Goal: Task Accomplishment & Management: Manage account settings

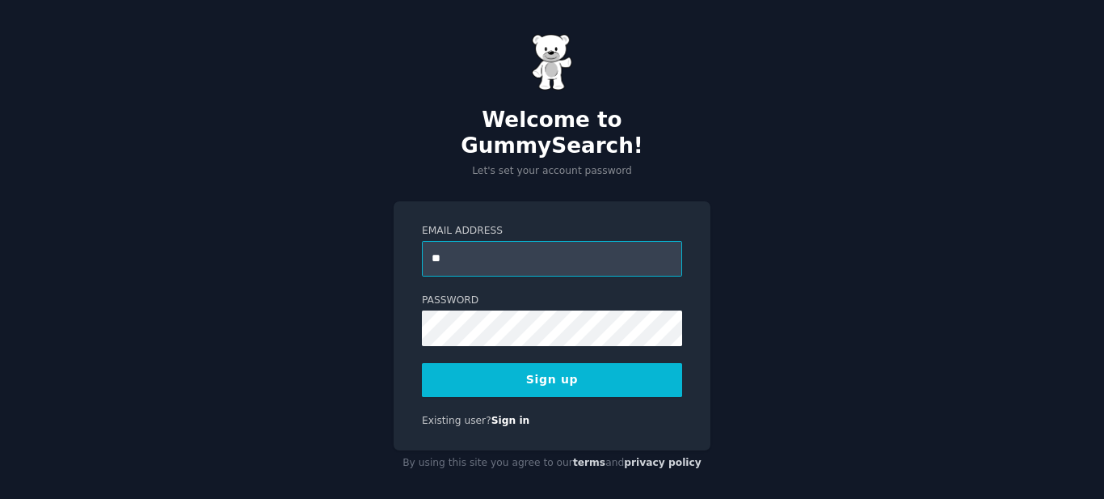
type input "**********"
click at [530, 371] on button "Sign up" at bounding box center [552, 380] width 260 height 34
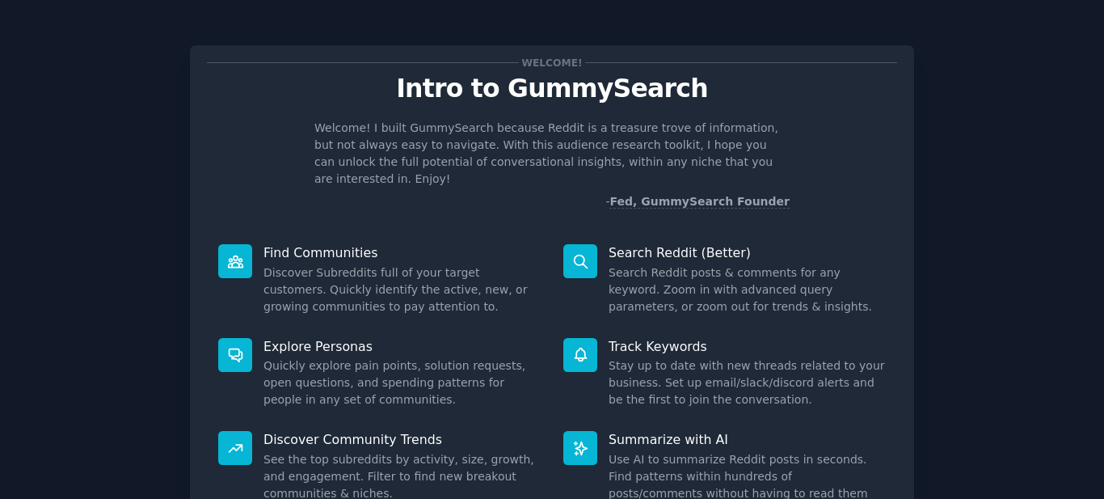
scroll to position [134, 0]
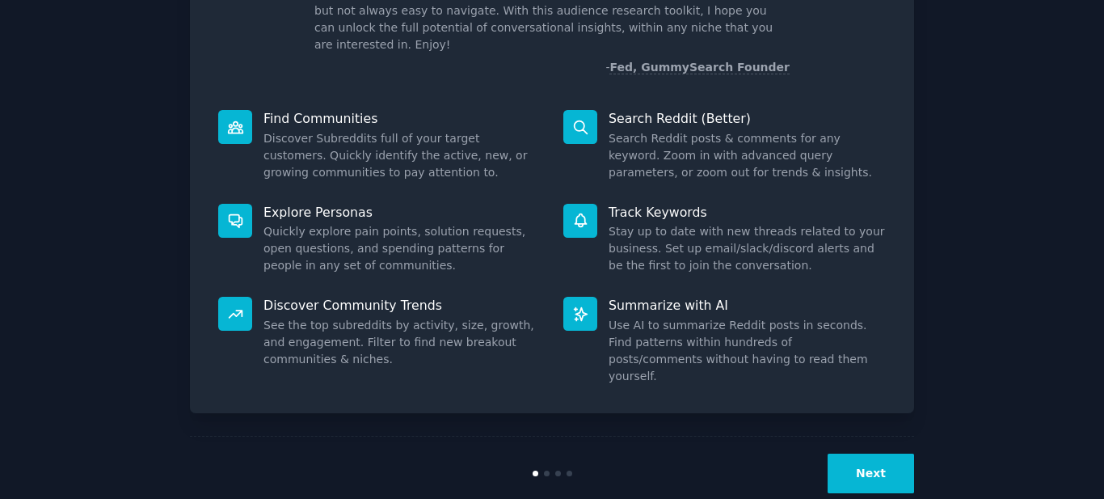
click at [856, 453] on button "Next" at bounding box center [871, 473] width 86 height 40
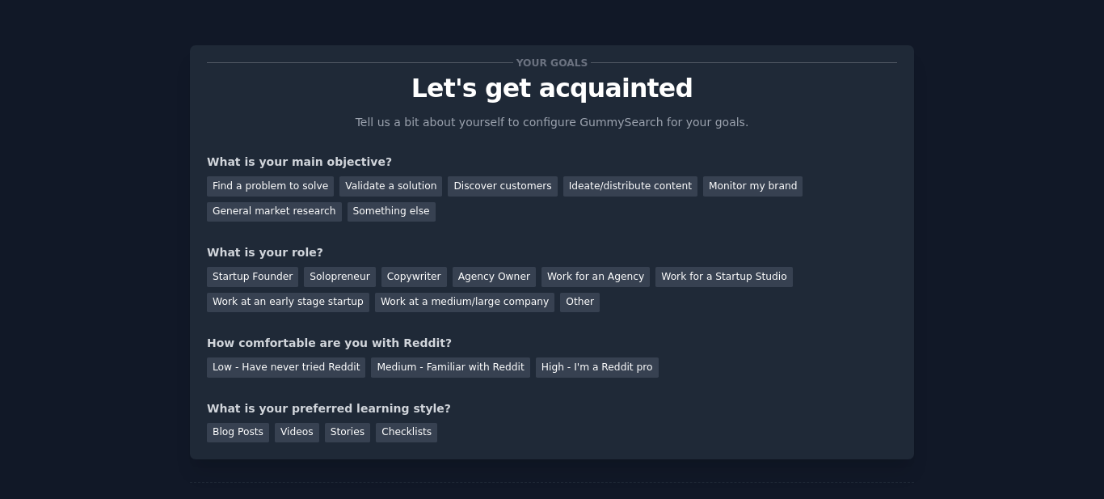
scroll to position [78, 0]
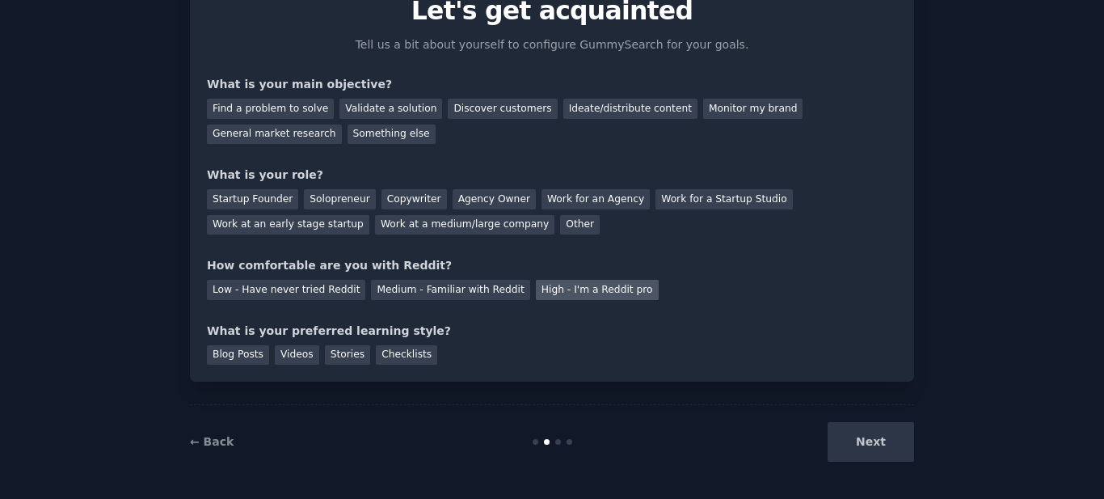
click at [536, 291] on div "High - I'm a Reddit pro" at bounding box center [597, 290] width 123 height 20
click at [251, 350] on div "Blog Posts" at bounding box center [238, 355] width 62 height 20
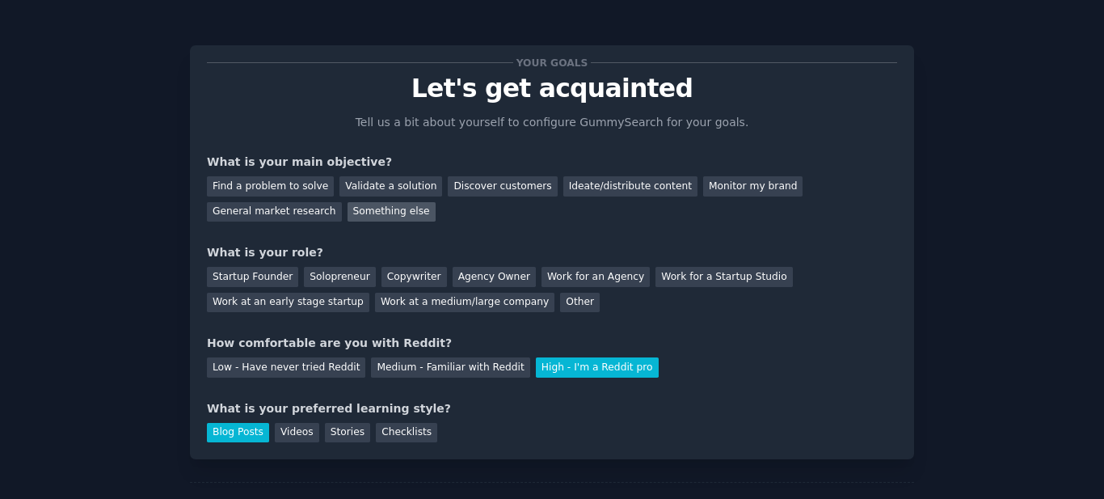
click at [348, 217] on div "Something else" at bounding box center [392, 212] width 88 height 20
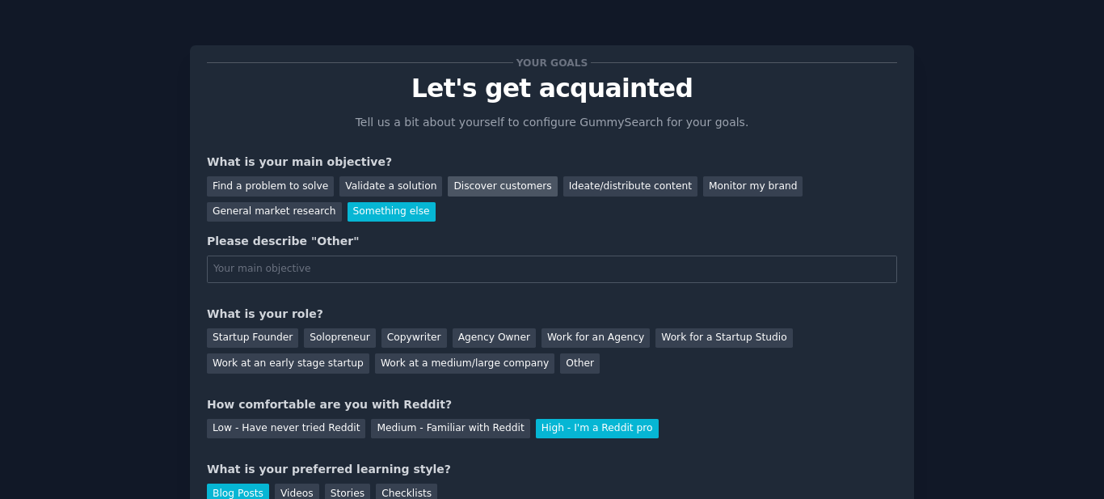
click at [473, 190] on div "Discover customers" at bounding box center [502, 186] width 109 height 20
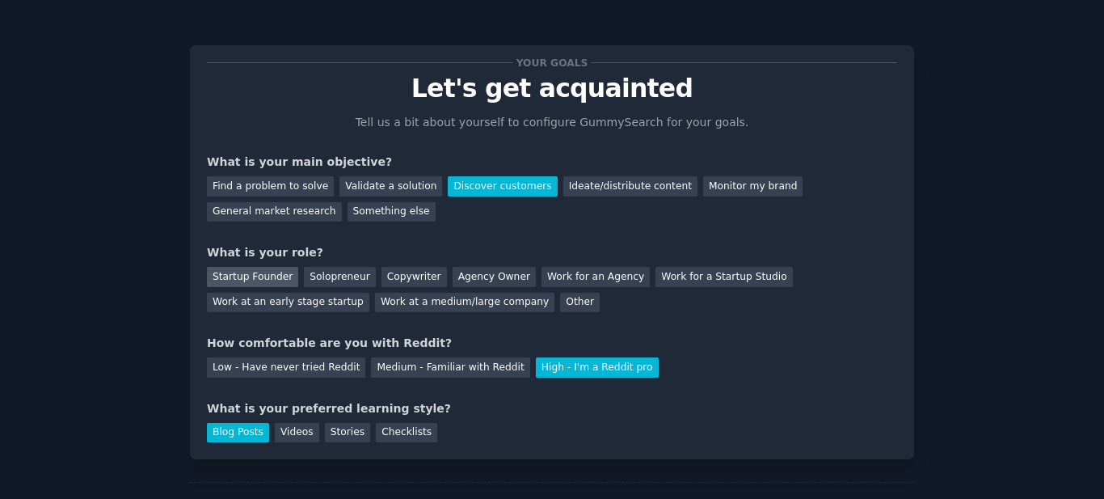
click at [272, 280] on div "Startup Founder" at bounding box center [252, 277] width 91 height 20
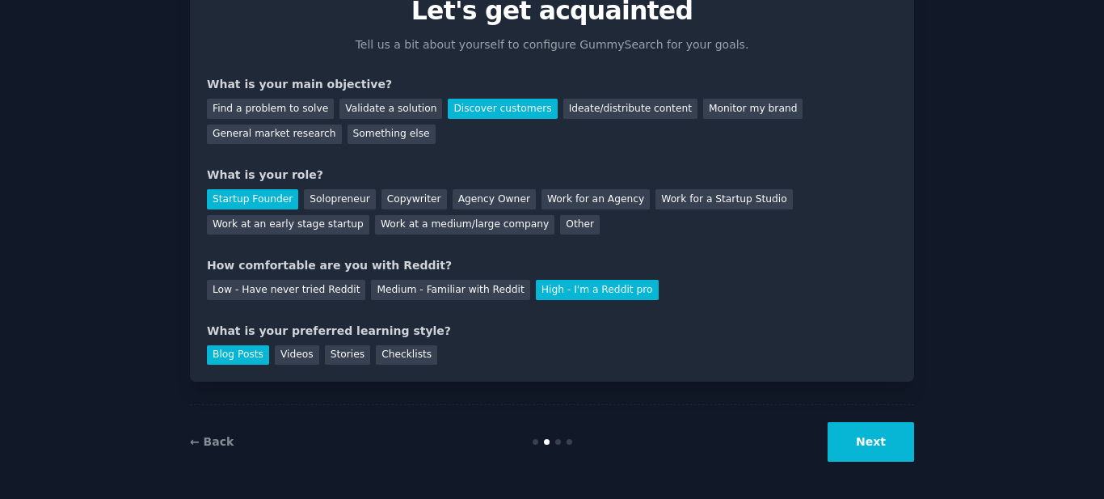
click at [840, 434] on button "Next" at bounding box center [871, 442] width 86 height 40
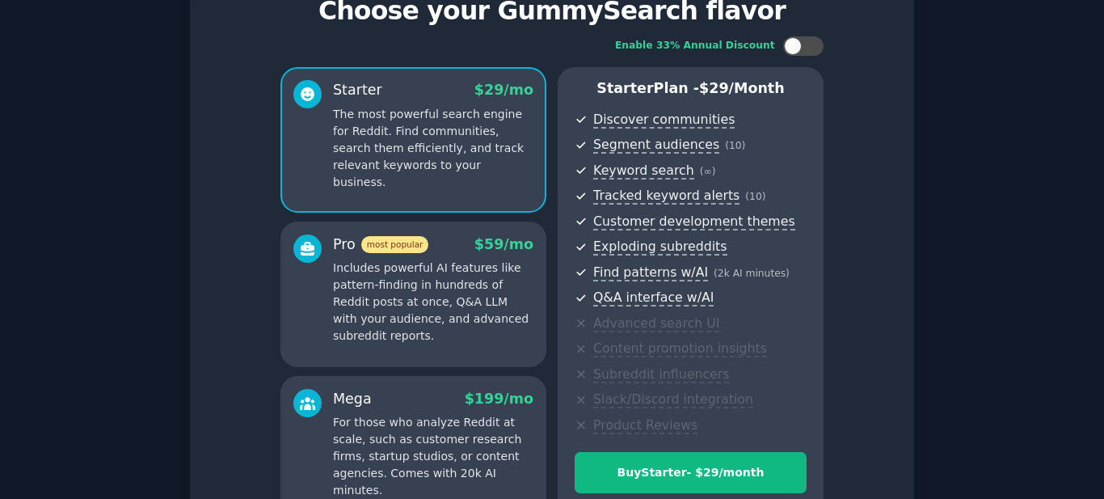
scroll to position [248, 0]
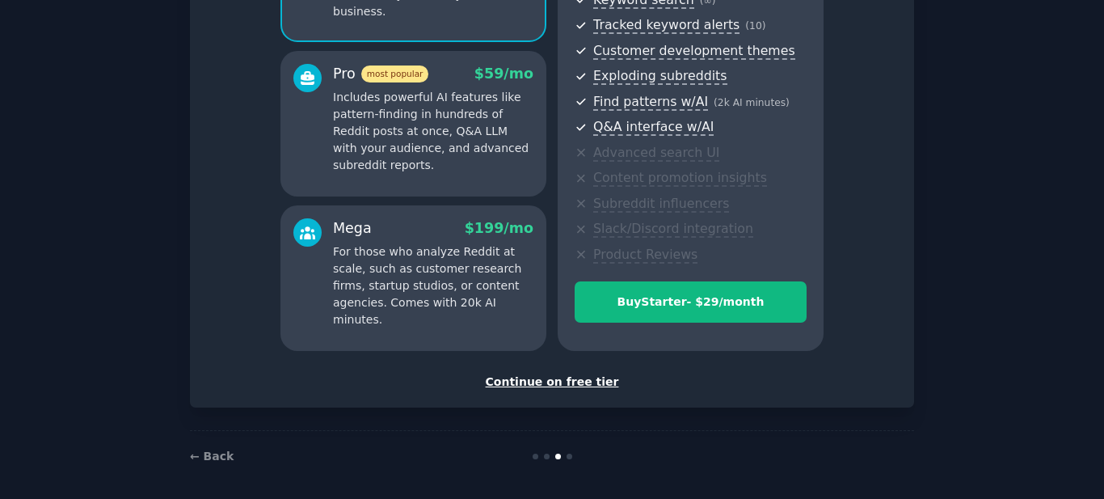
click at [558, 377] on div "Continue on free tier" at bounding box center [552, 381] width 690 height 17
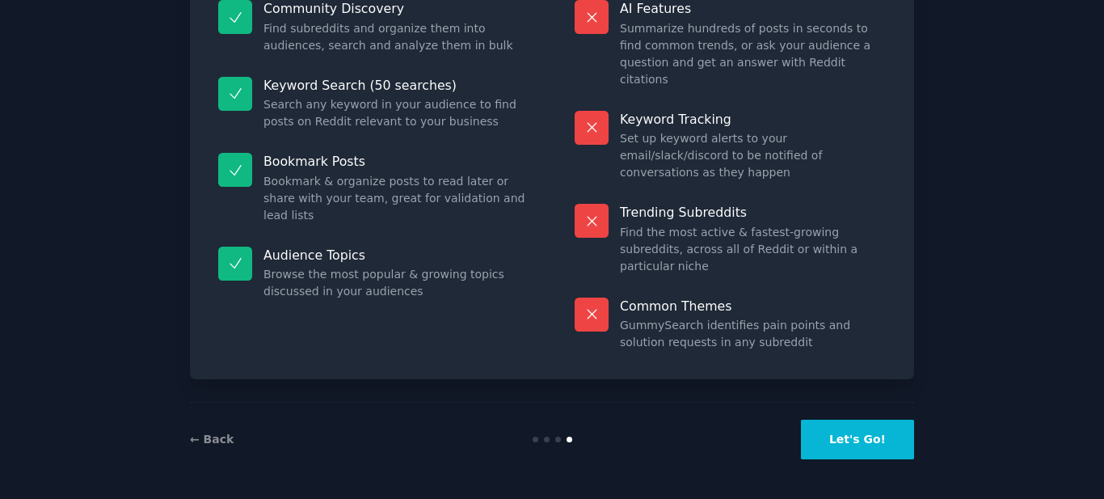
scroll to position [131, 0]
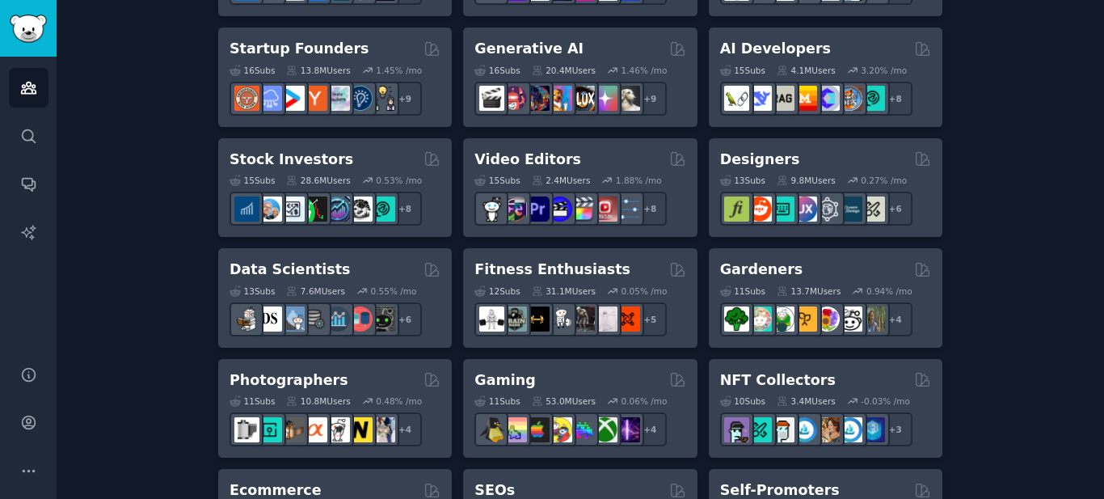
scroll to position [493, 0]
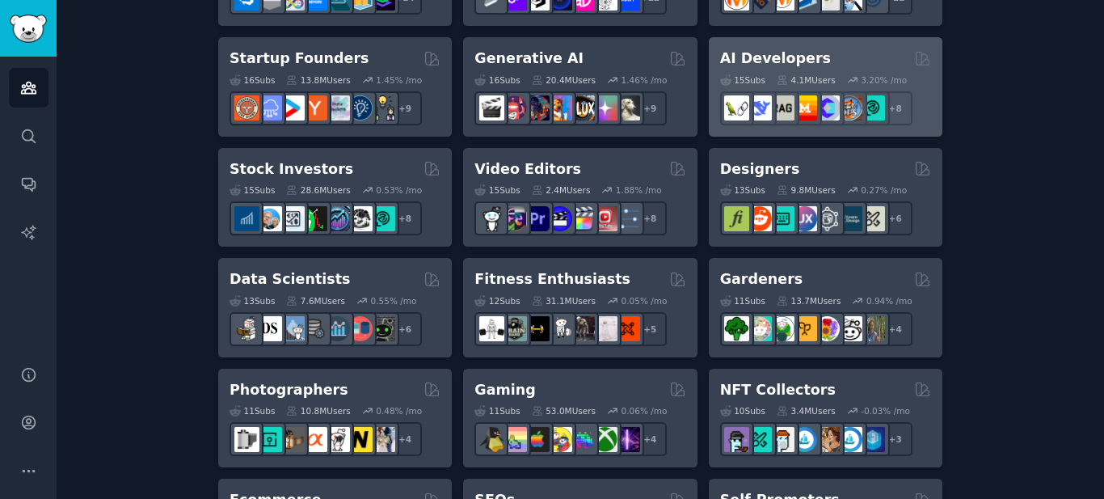
click at [785, 57] on h2 "AI Developers" at bounding box center [775, 58] width 111 height 20
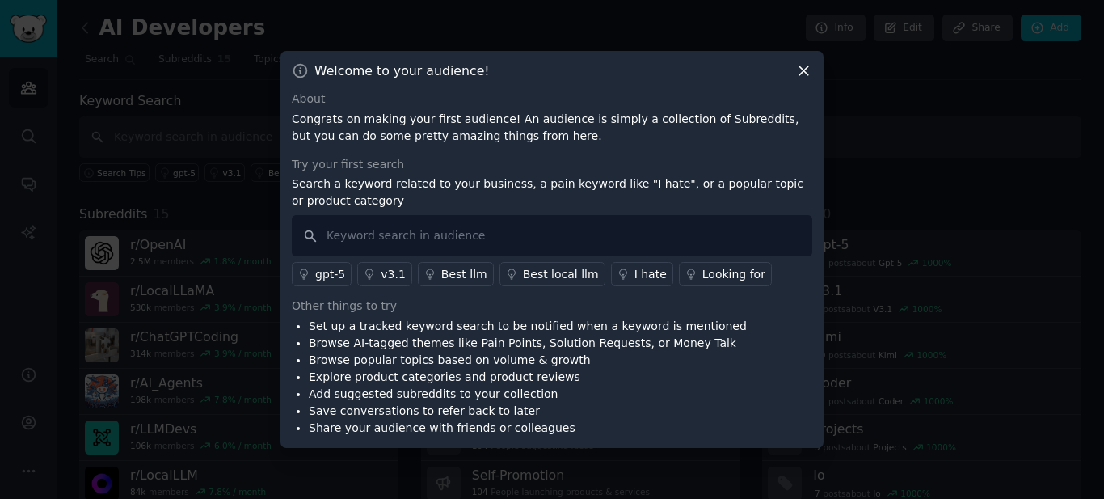
click at [807, 71] on icon at bounding box center [803, 70] width 17 height 17
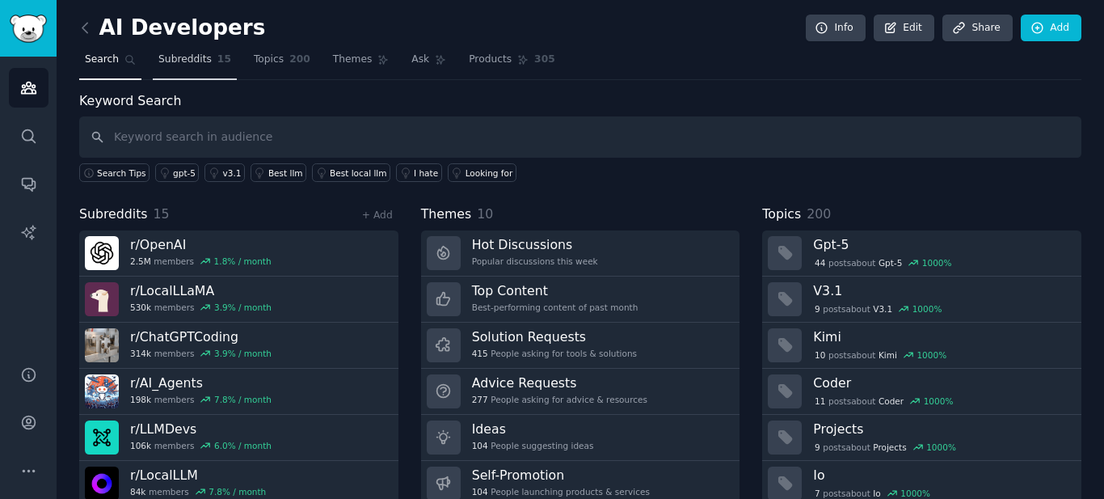
click at [157, 66] on link "Subreddits 15" at bounding box center [195, 63] width 84 height 33
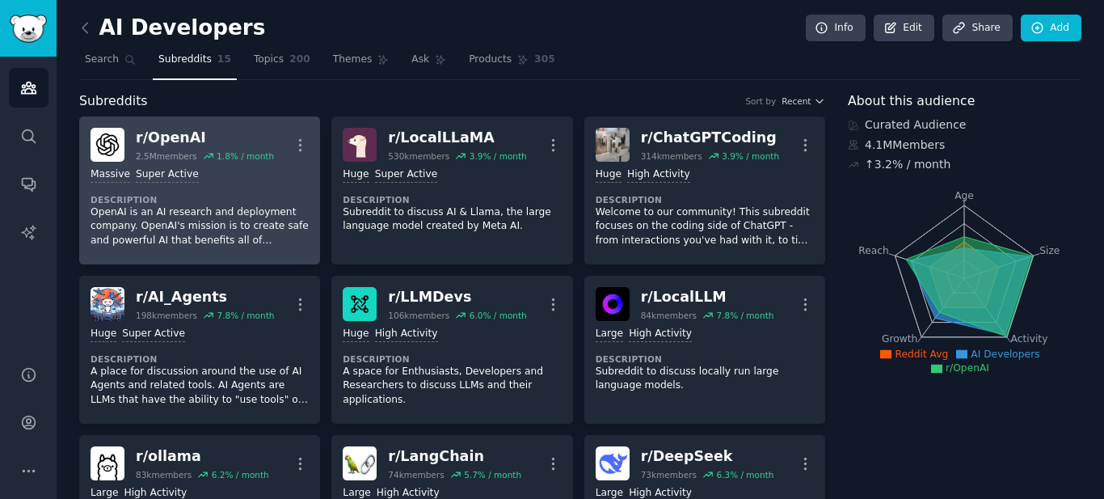
click at [207, 190] on div "Massive Super Active Description OpenAI is an AI research and deployment compan…" at bounding box center [200, 207] width 218 height 91
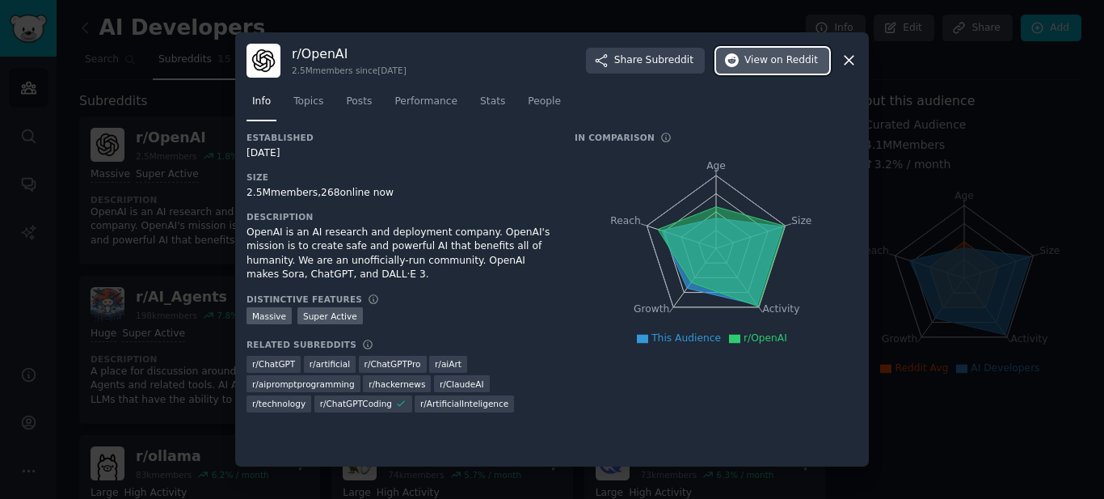
click at [767, 66] on span "View on Reddit" at bounding box center [781, 60] width 74 height 15
click at [845, 58] on icon at bounding box center [849, 60] width 17 height 17
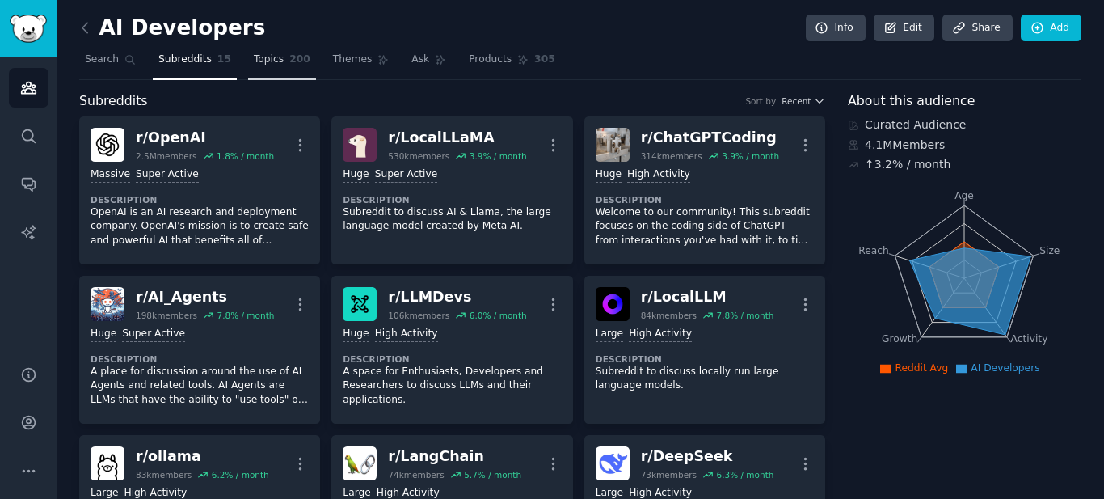
click at [289, 62] on span "200" at bounding box center [299, 60] width 21 height 15
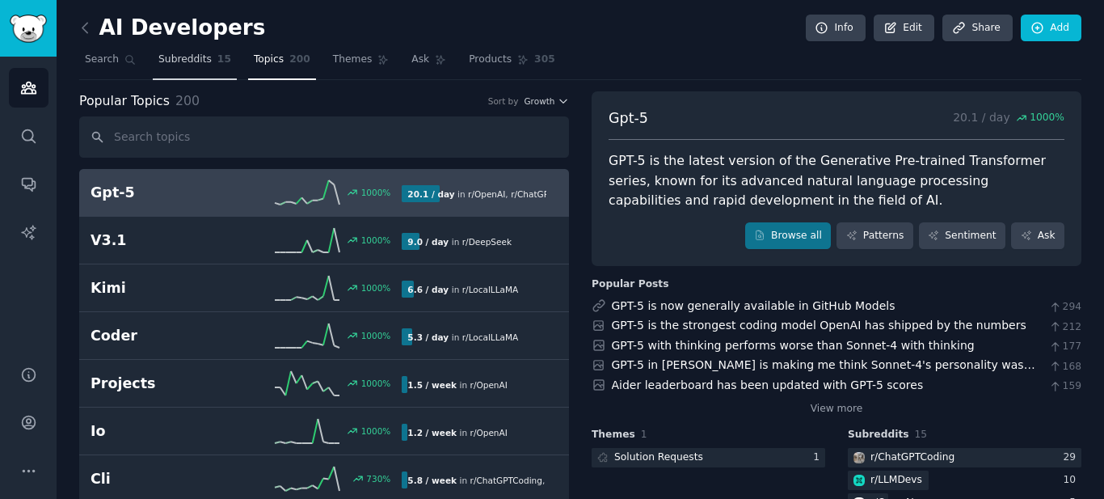
click at [197, 63] on span "Subreddits" at bounding box center [184, 60] width 53 height 15
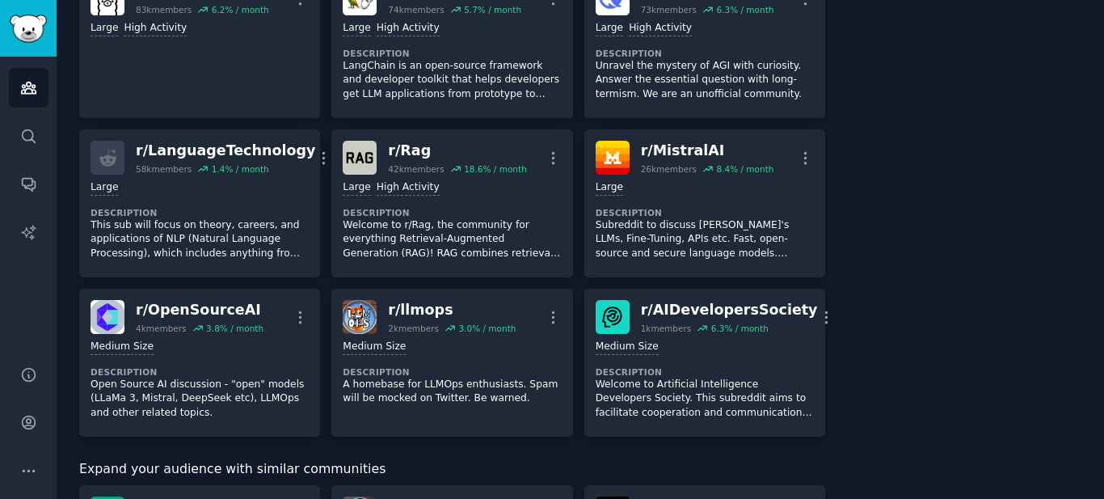
scroll to position [488, 0]
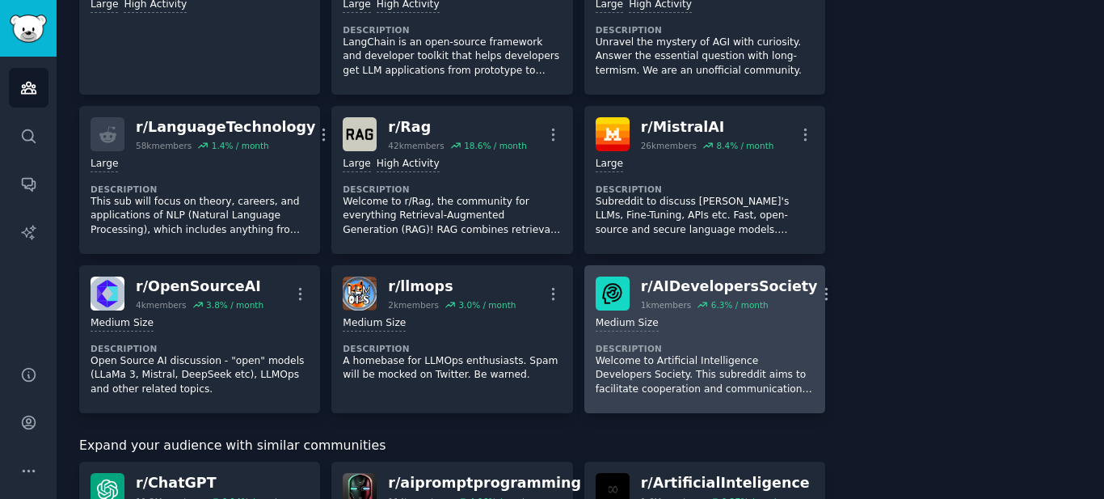
click at [659, 327] on div "1000 - 10,000 members Medium Size Description Welcome to Artificial Intelligenc…" at bounding box center [705, 355] width 218 height 91
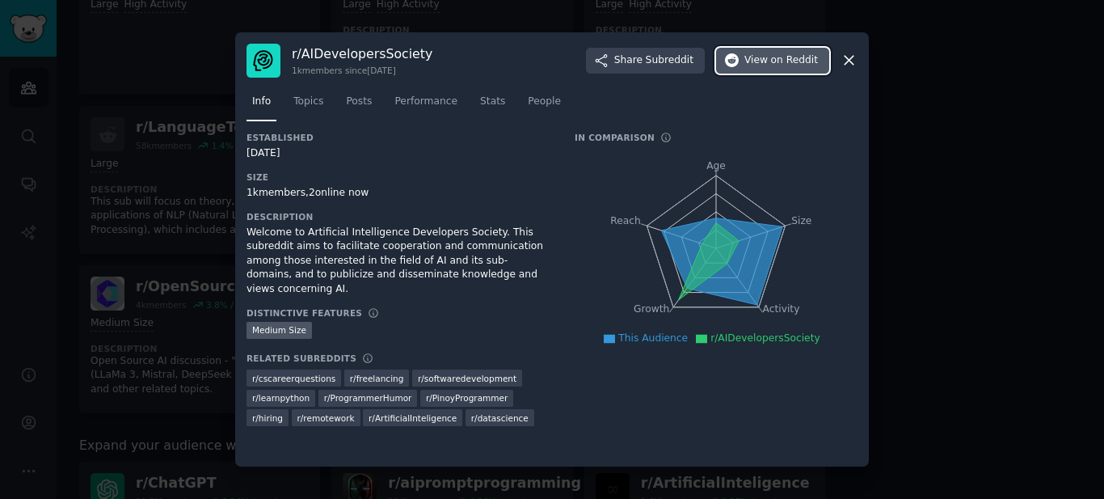
click at [767, 56] on span "View on Reddit" at bounding box center [781, 60] width 74 height 15
click at [847, 59] on icon at bounding box center [849, 61] width 9 height 9
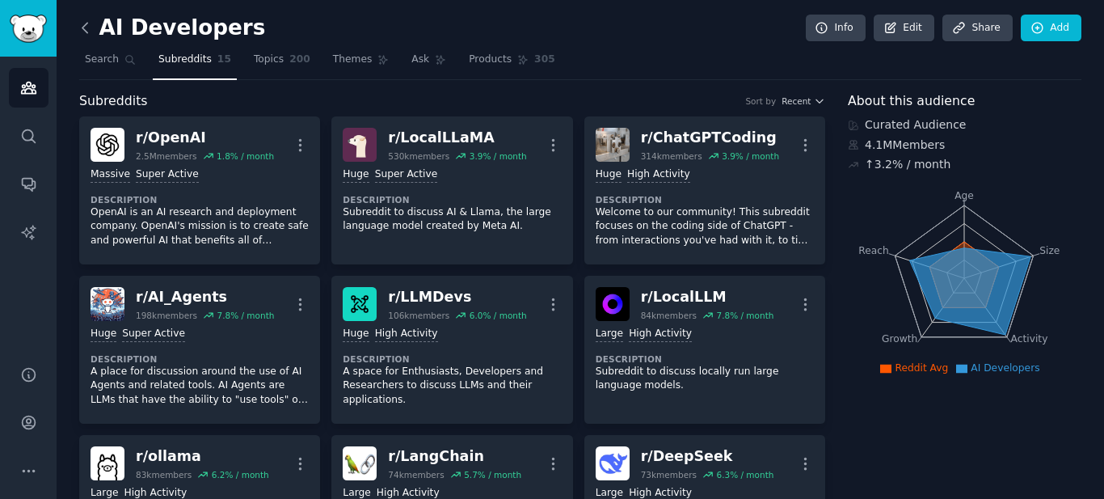
click at [84, 27] on icon at bounding box center [85, 27] width 17 height 17
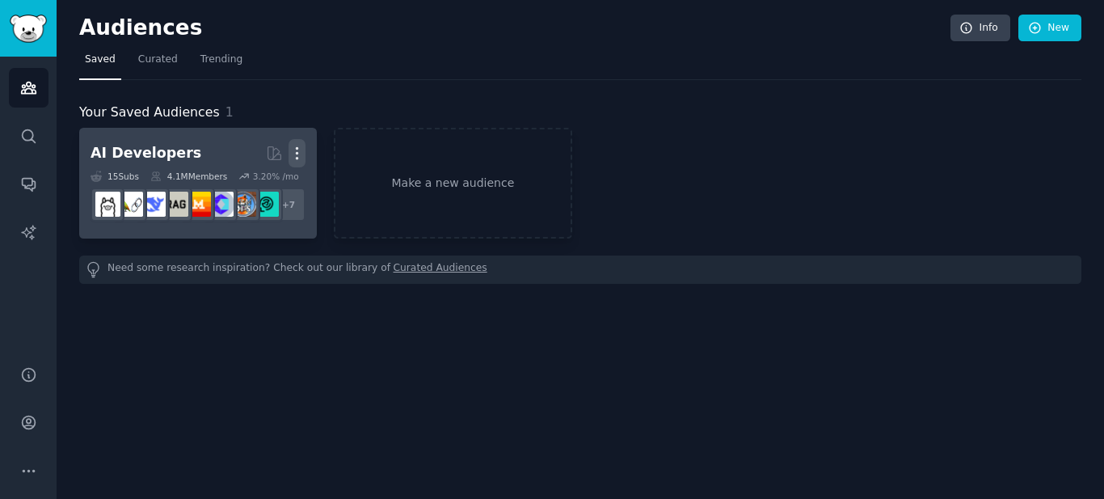
click at [299, 145] on icon "button" at bounding box center [297, 153] width 17 height 17
click at [254, 193] on p "Delete" at bounding box center [252, 187] width 37 height 17
click at [252, 196] on div "Delete" at bounding box center [242, 188] width 77 height 34
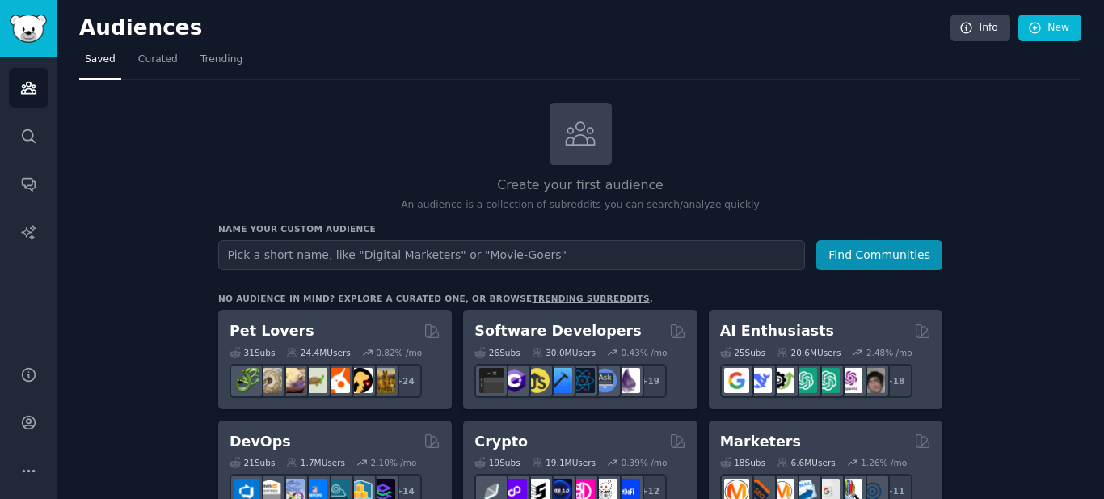
scroll to position [152, 0]
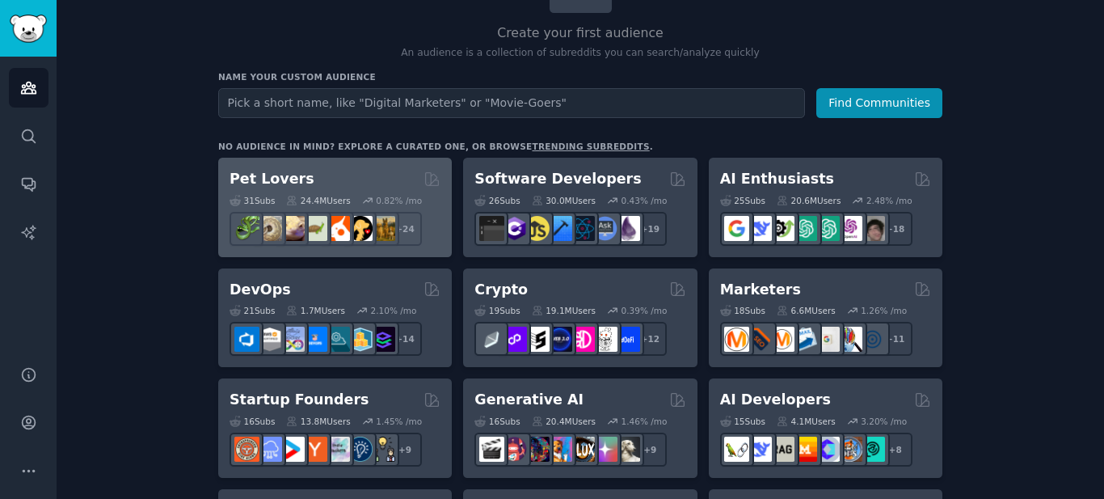
click at [325, 189] on div "31 Sub s 24.4M Users 0.82 % /mo r/leopardgeckos + 24" at bounding box center [335, 217] width 211 height 57
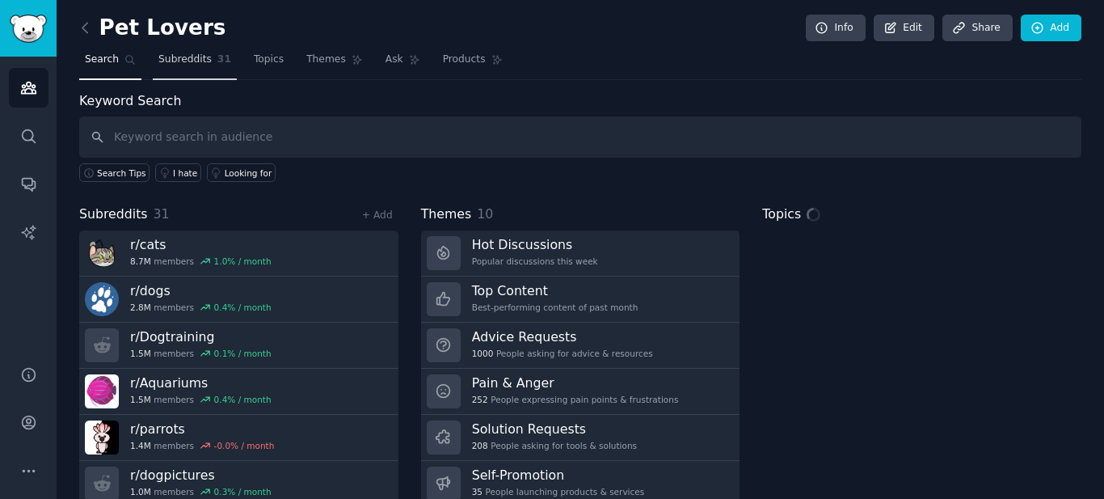
click at [209, 71] on link "Subreddits 31" at bounding box center [195, 63] width 84 height 33
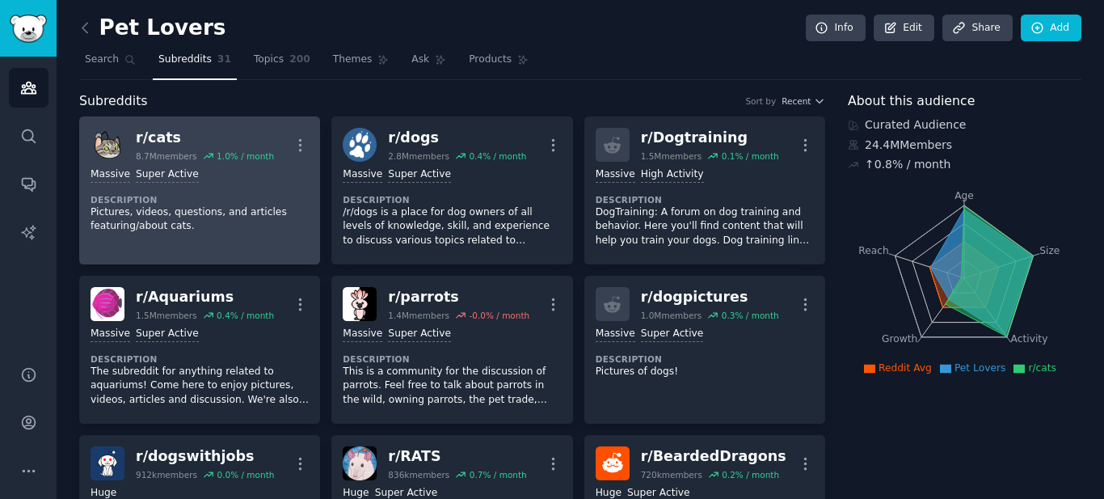
click at [209, 178] on div "Massive Super Active" at bounding box center [200, 174] width 218 height 15
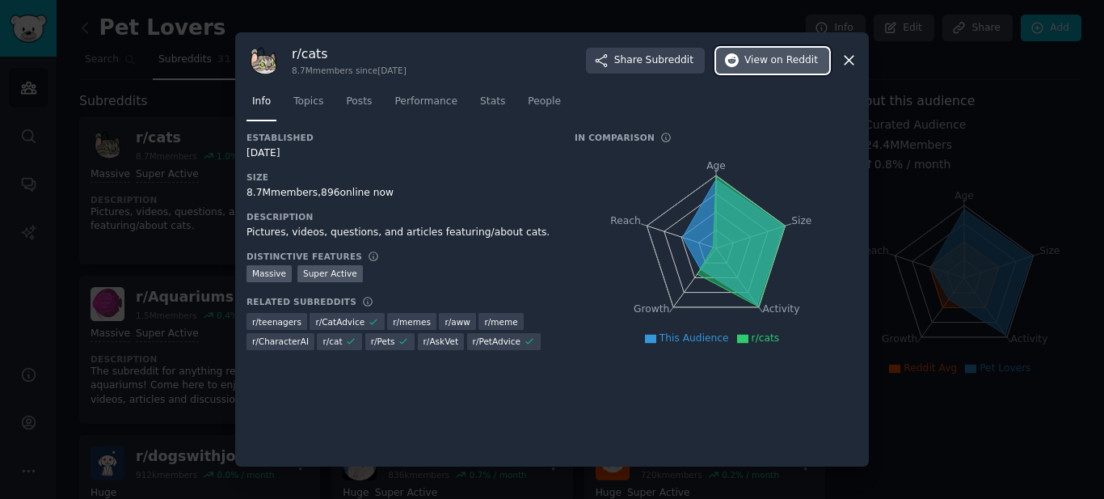
click at [780, 67] on span "on Reddit" at bounding box center [794, 60] width 47 height 15
click at [855, 57] on icon at bounding box center [849, 60] width 17 height 17
